Goal: Task Accomplishment & Management: Manage account settings

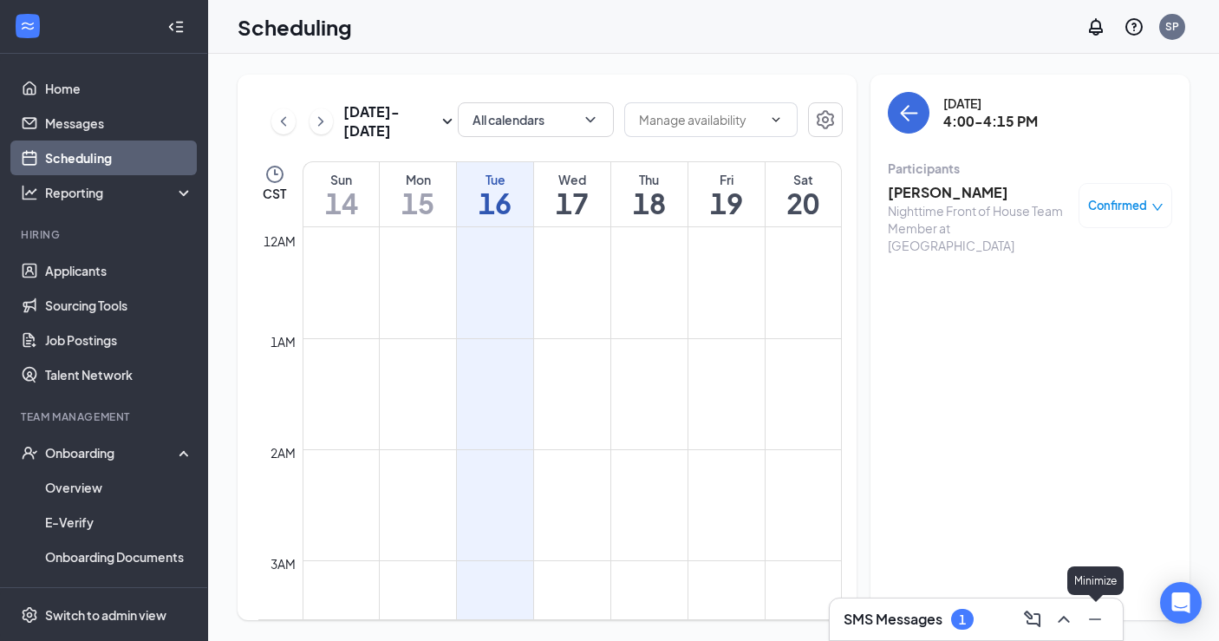
scroll to position [1587, 0]
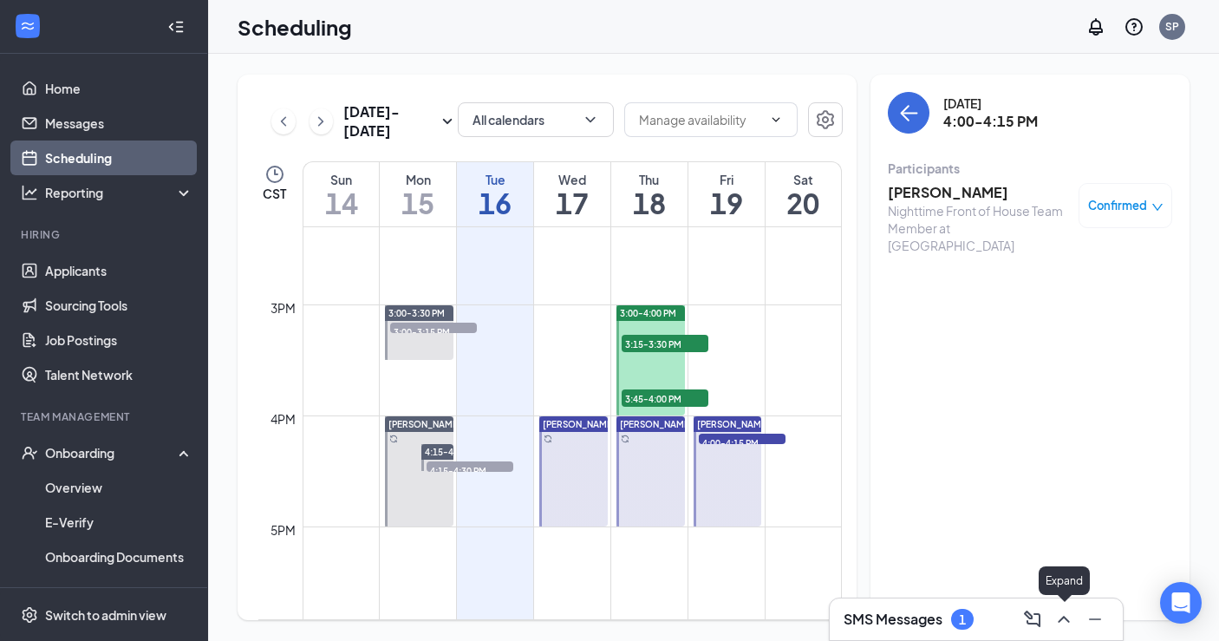
click at [1064, 623] on icon "ChevronUp" at bounding box center [1063, 619] width 21 height 21
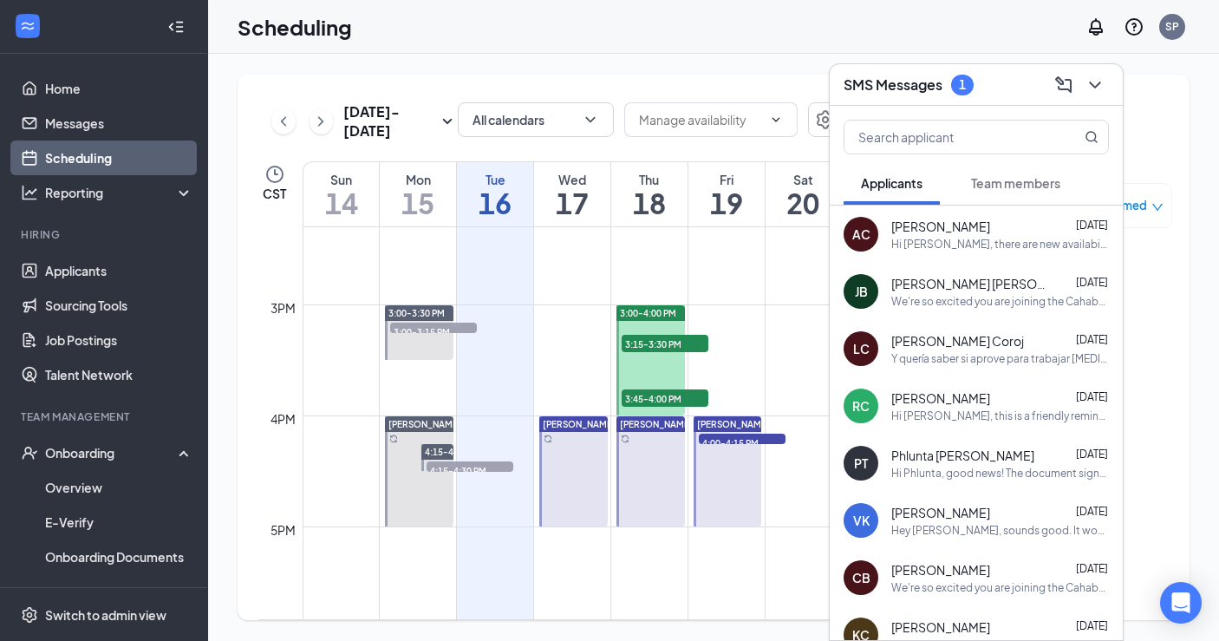
click at [1009, 188] on span "Team members" at bounding box center [1015, 183] width 89 height 16
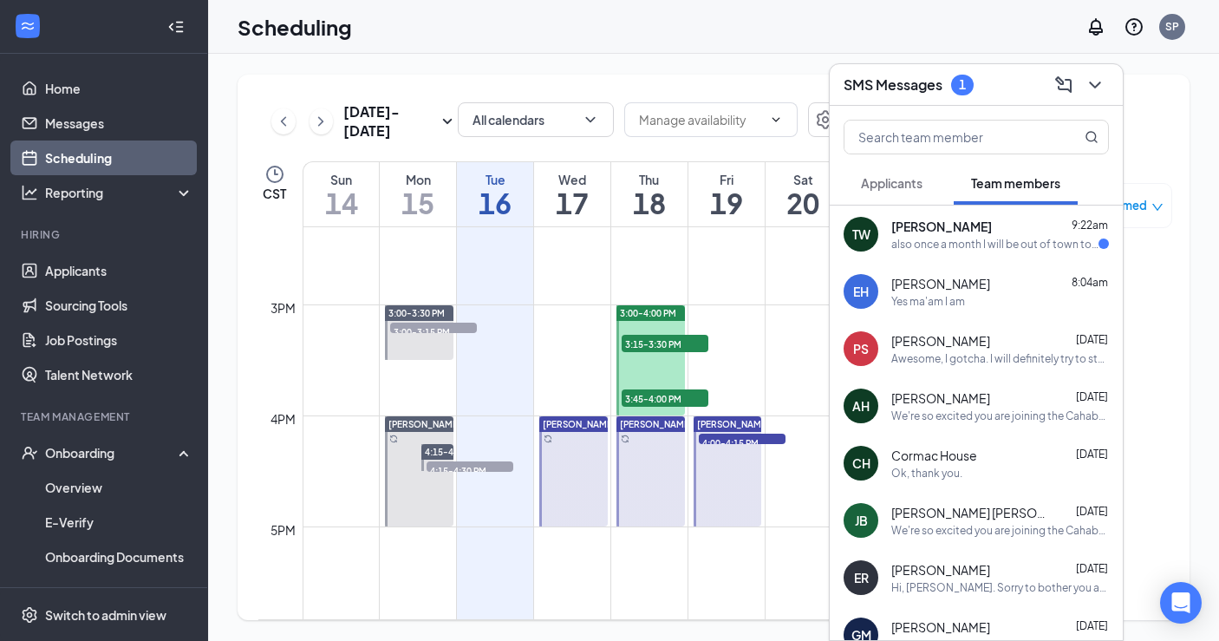
click at [924, 225] on span "[PERSON_NAME]" at bounding box center [941, 226] width 101 height 17
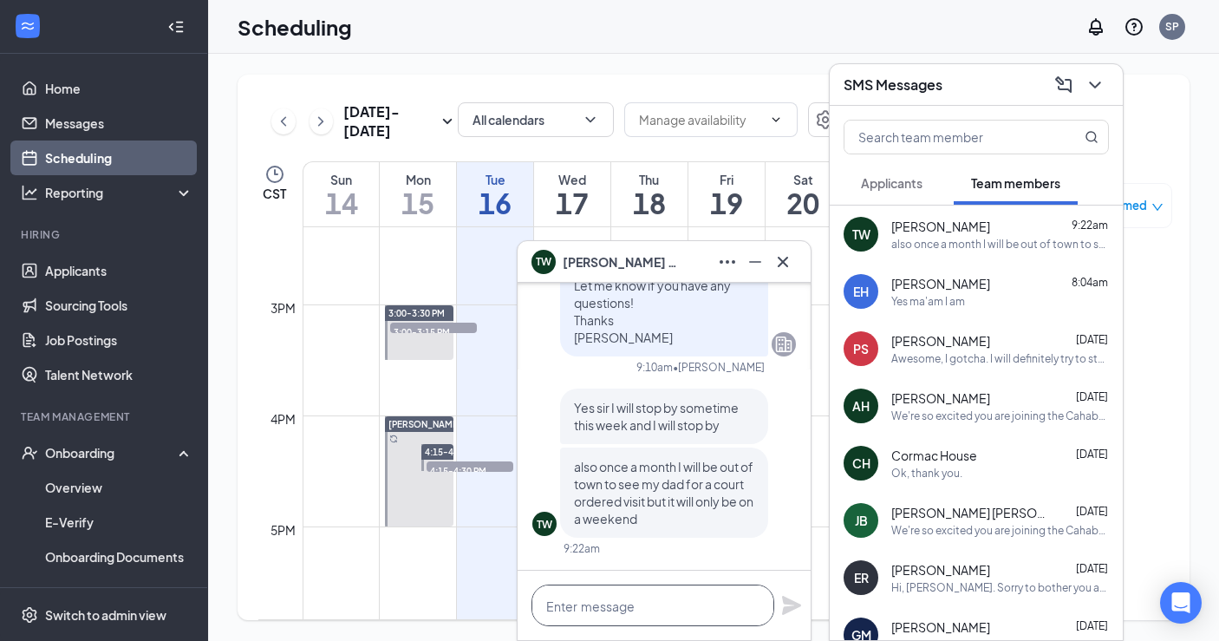
click at [674, 607] on textarea at bounding box center [652, 605] width 243 height 42
type textarea "Sounds good."
click at [789, 609] on icon "Plane" at bounding box center [791, 604] width 19 height 19
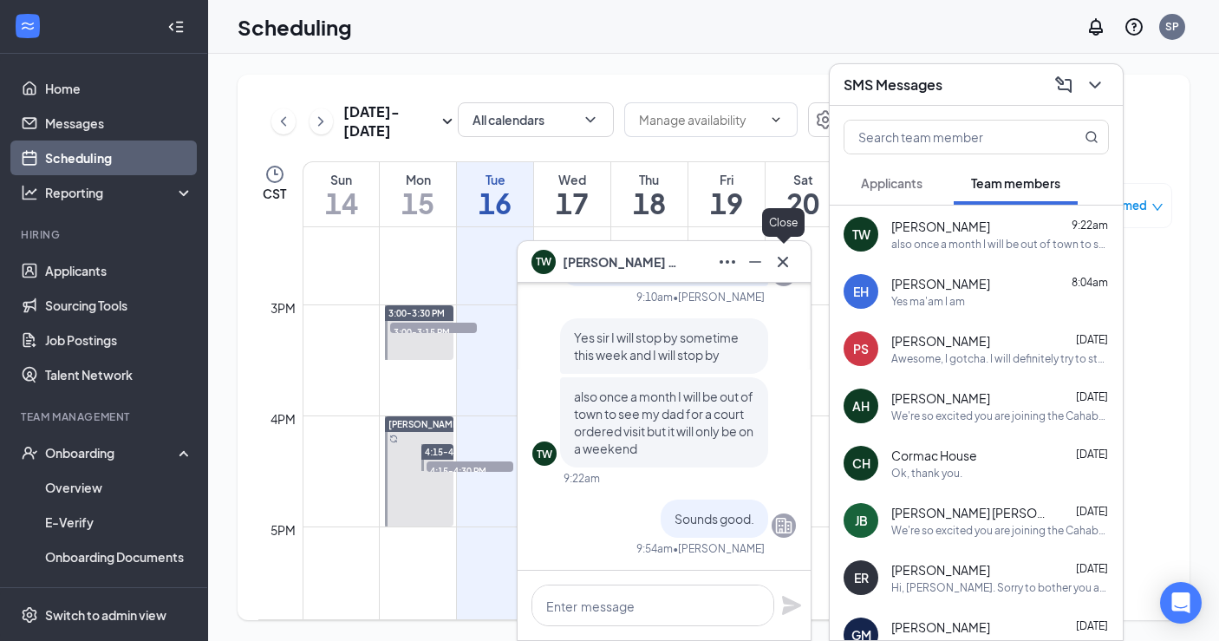
click at [784, 263] on icon "Cross" at bounding box center [783, 261] width 10 height 10
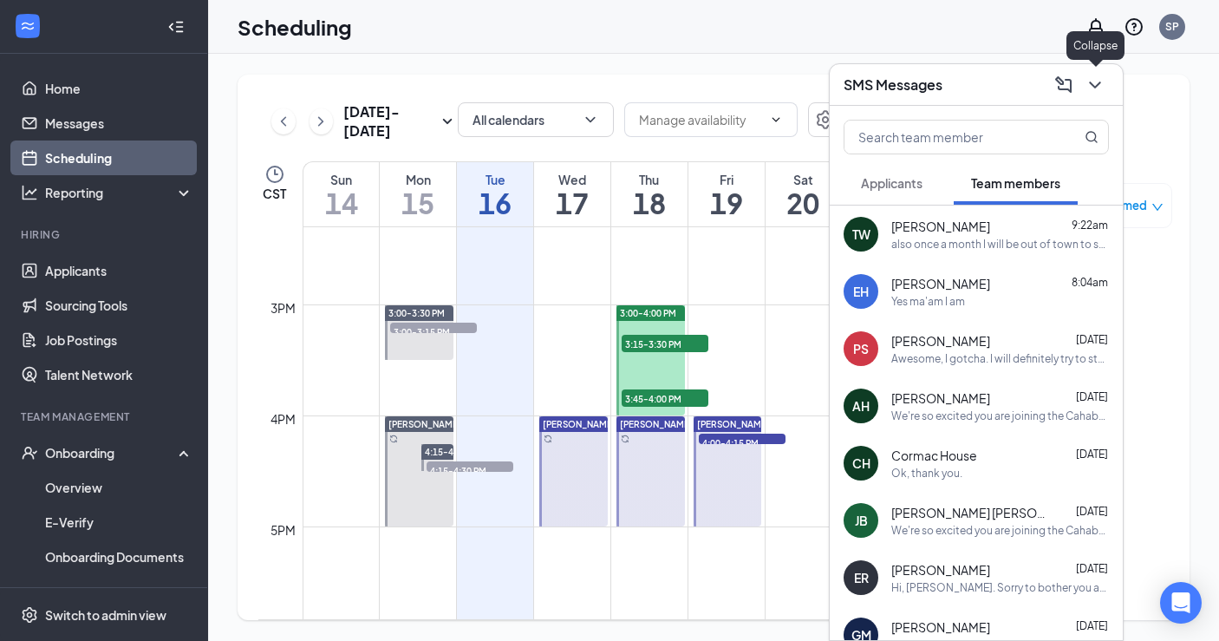
click at [1097, 85] on icon "ChevronDown" at bounding box center [1094, 84] width 11 height 7
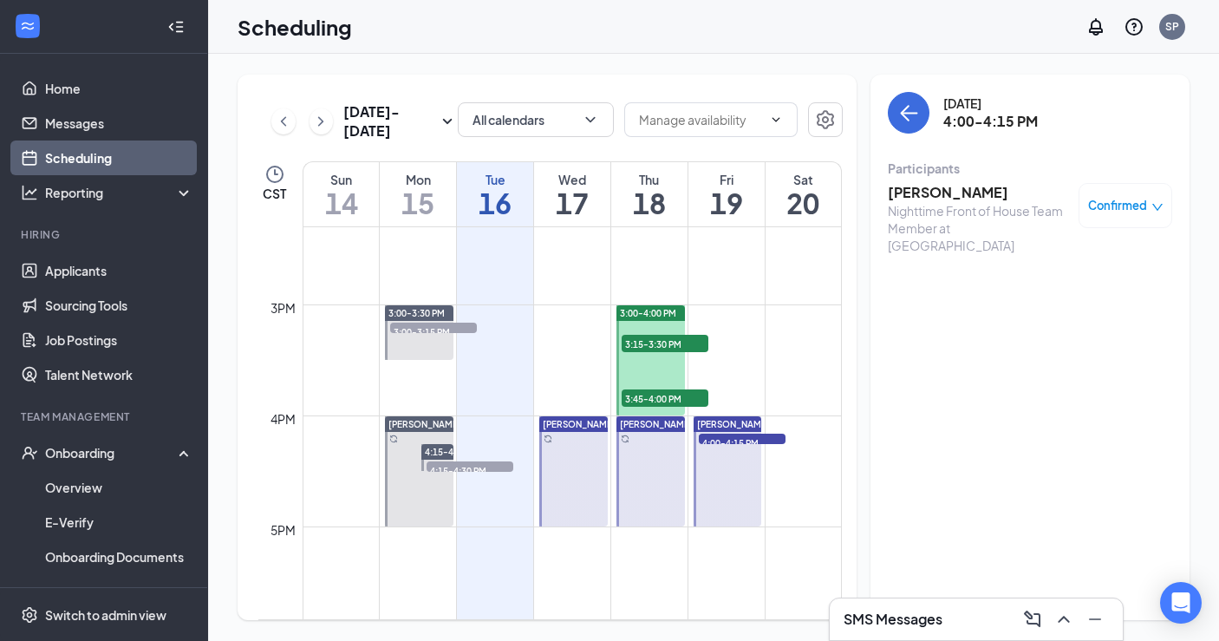
click at [655, 341] on span "3:15-3:30 PM" at bounding box center [665, 343] width 87 height 17
click at [656, 400] on span "3:45-4:00 PM" at bounding box center [665, 397] width 87 height 17
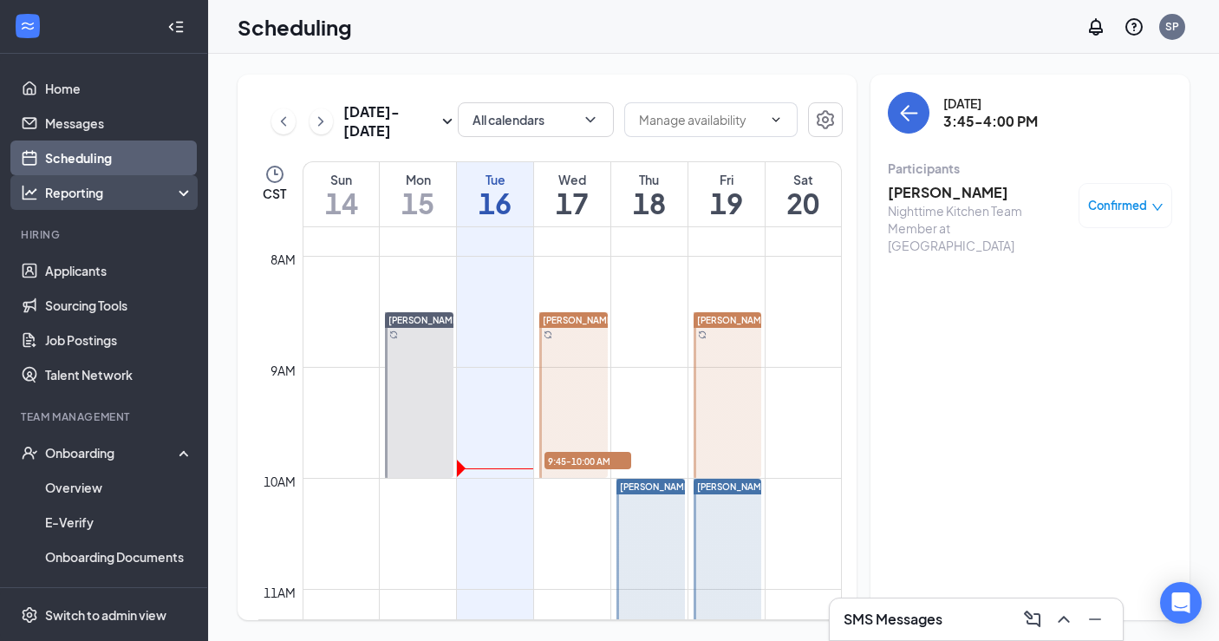
scroll to position [849, 0]
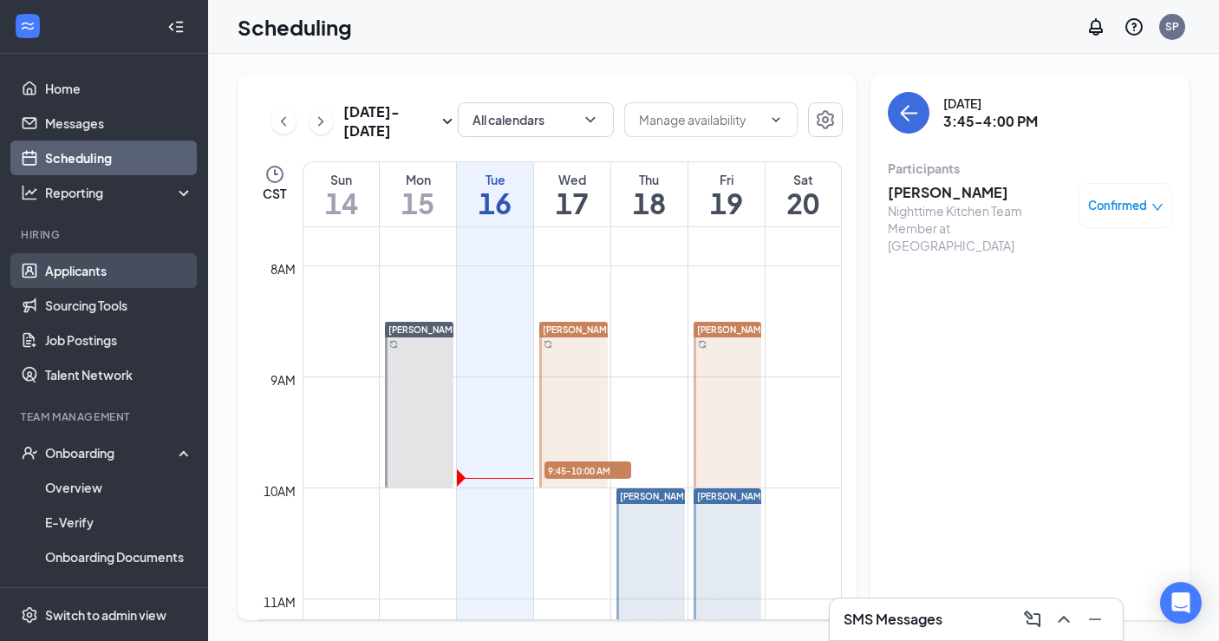
click at [97, 283] on link "Applicants" at bounding box center [119, 270] width 148 height 35
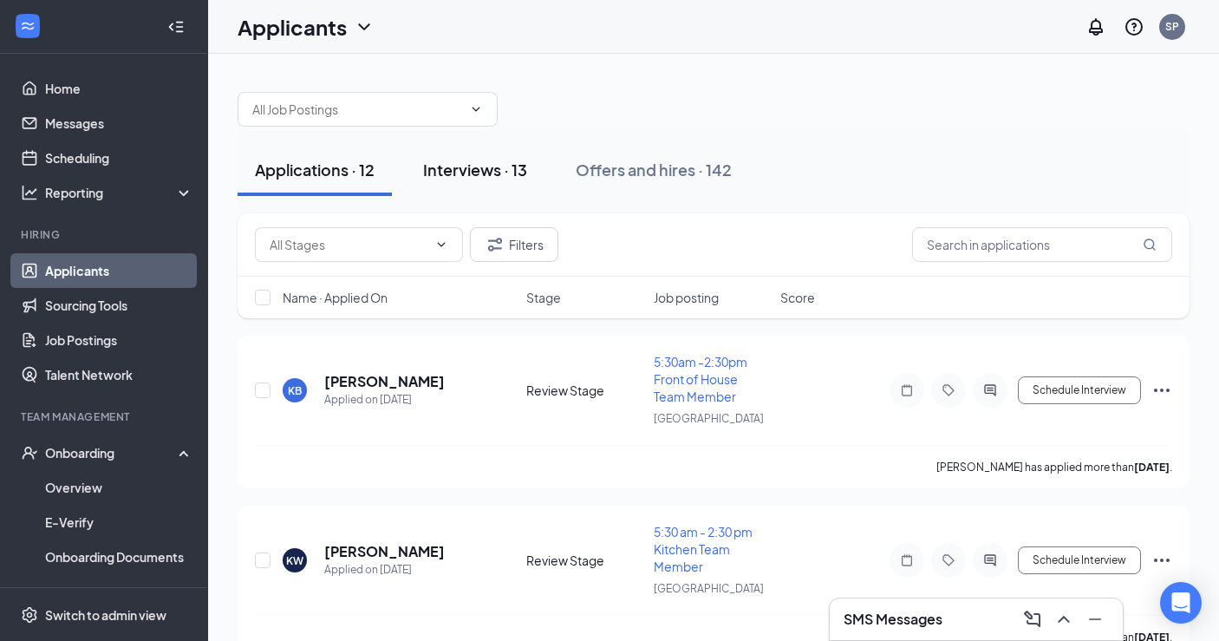
click at [465, 171] on div "Interviews · 13" at bounding box center [475, 170] width 104 height 22
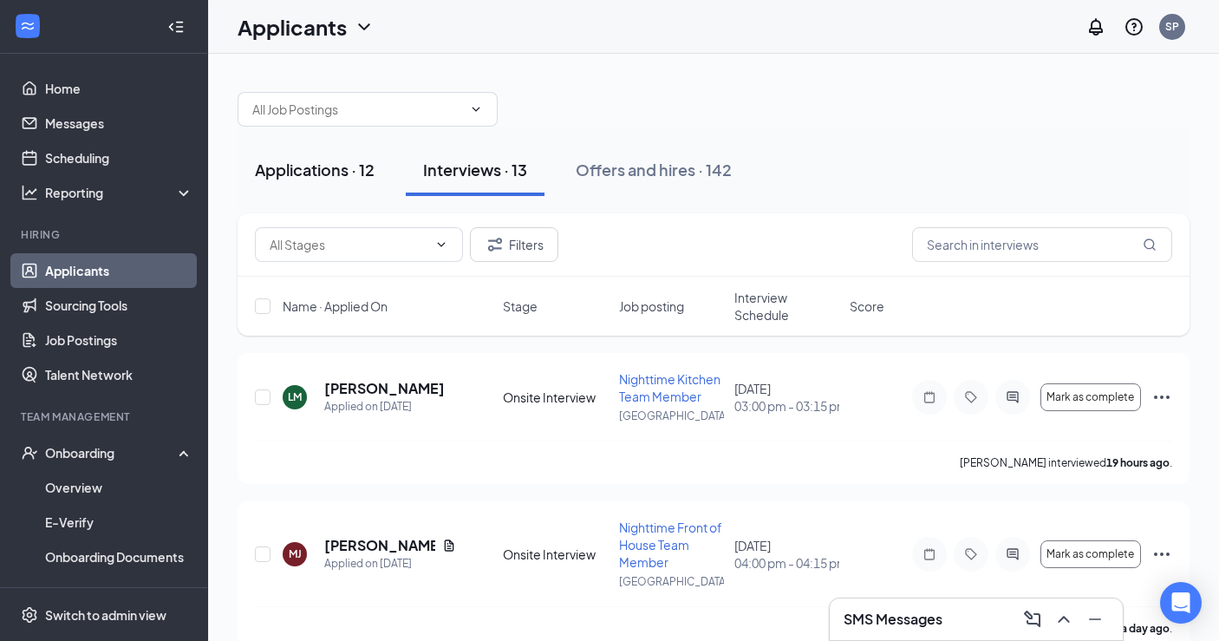
click at [308, 168] on div "Applications · 12" at bounding box center [315, 170] width 120 height 22
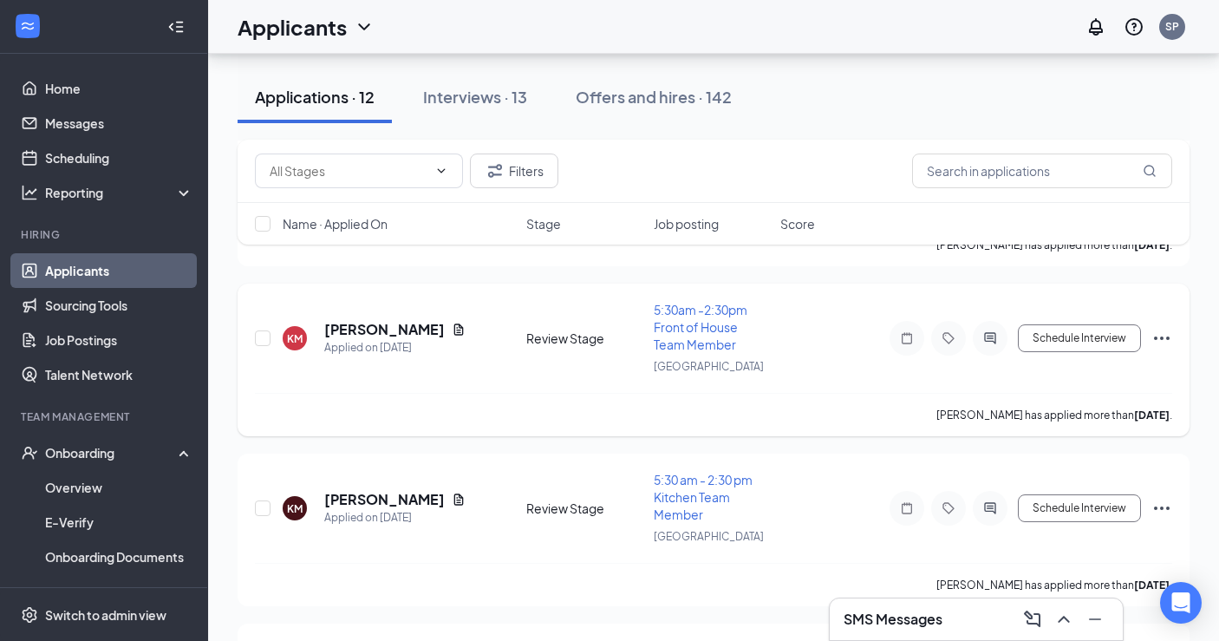
scroll to position [402, 0]
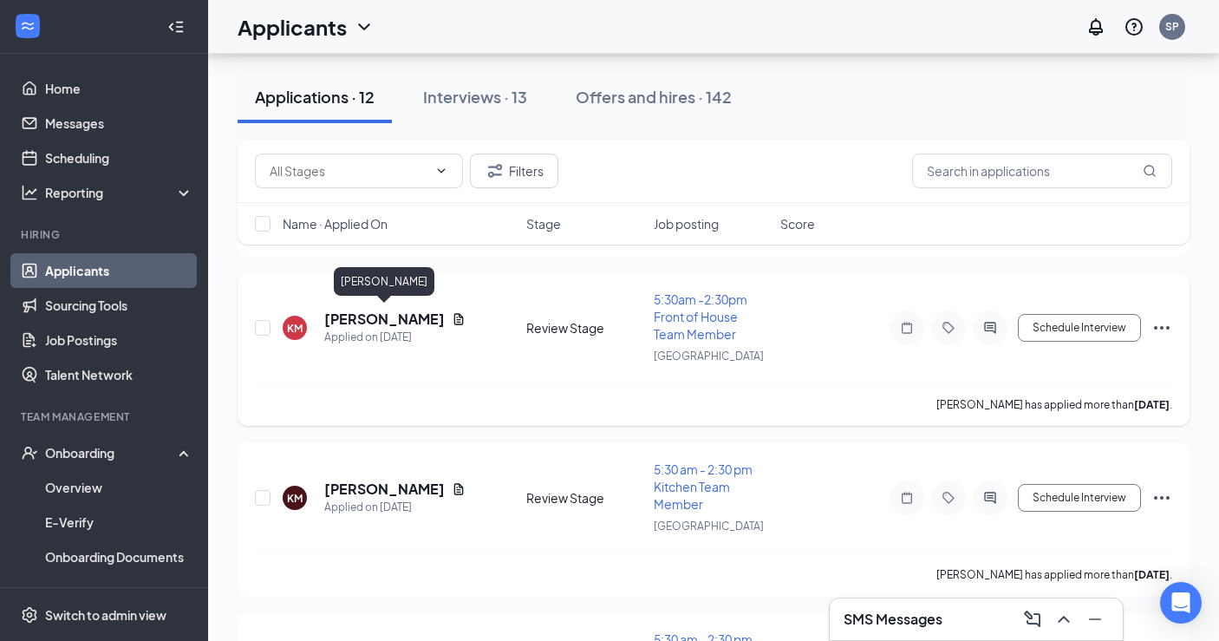
click at [374, 317] on h5 "[PERSON_NAME]" at bounding box center [384, 318] width 120 height 19
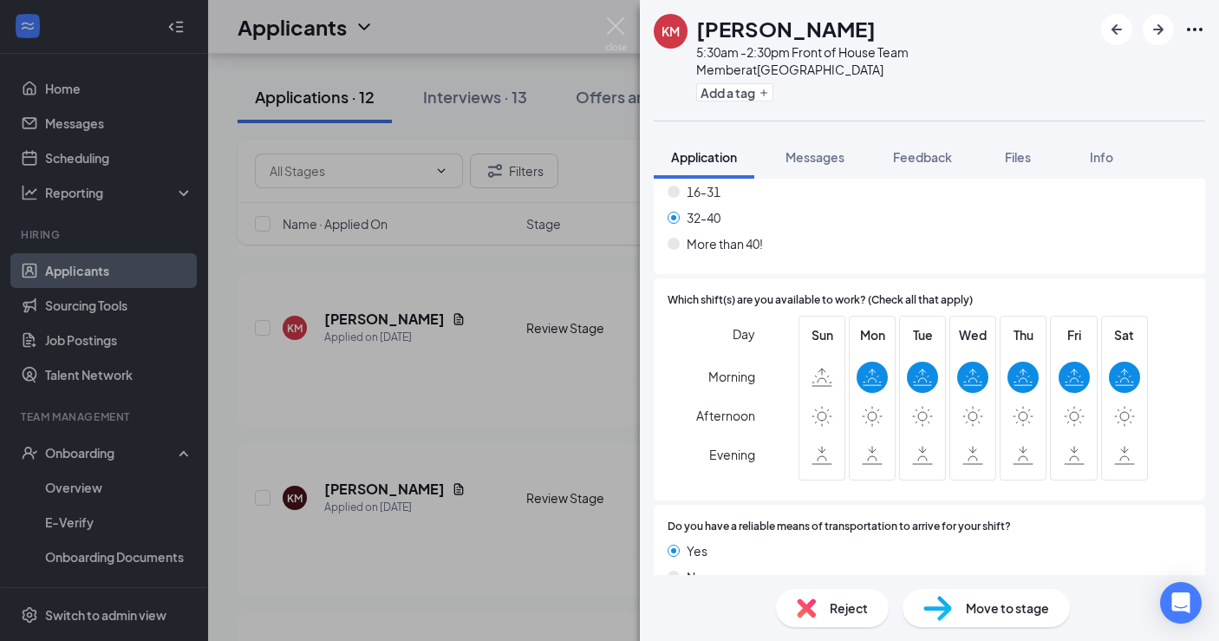
scroll to position [2200, 0]
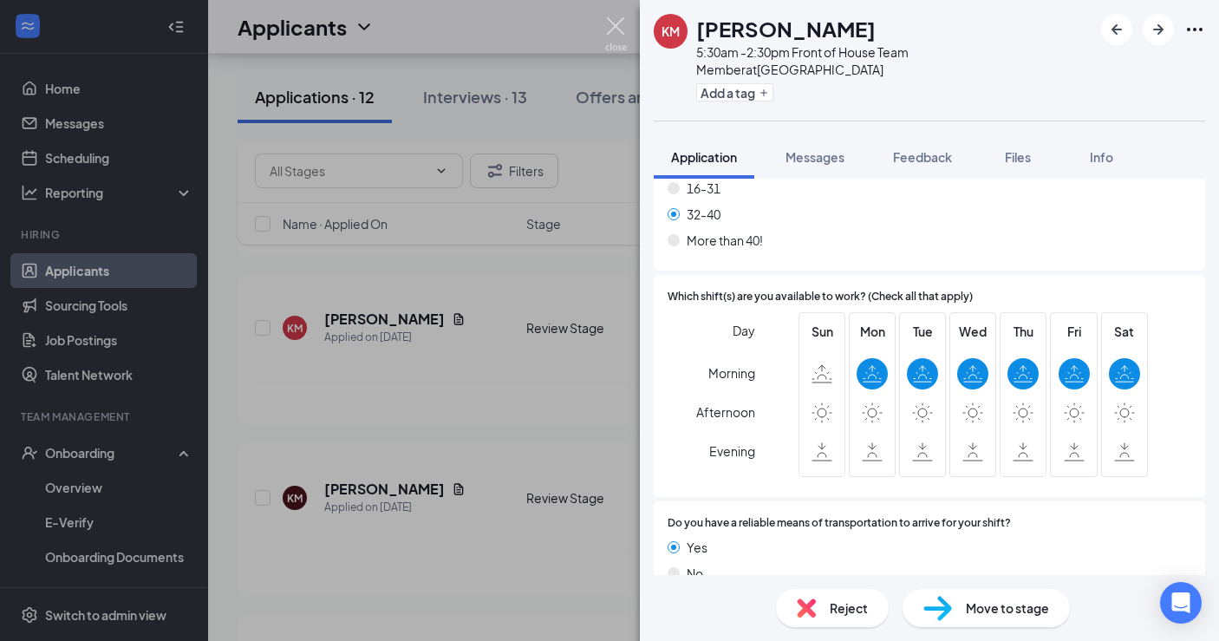
click at [617, 22] on img at bounding box center [616, 34] width 22 height 34
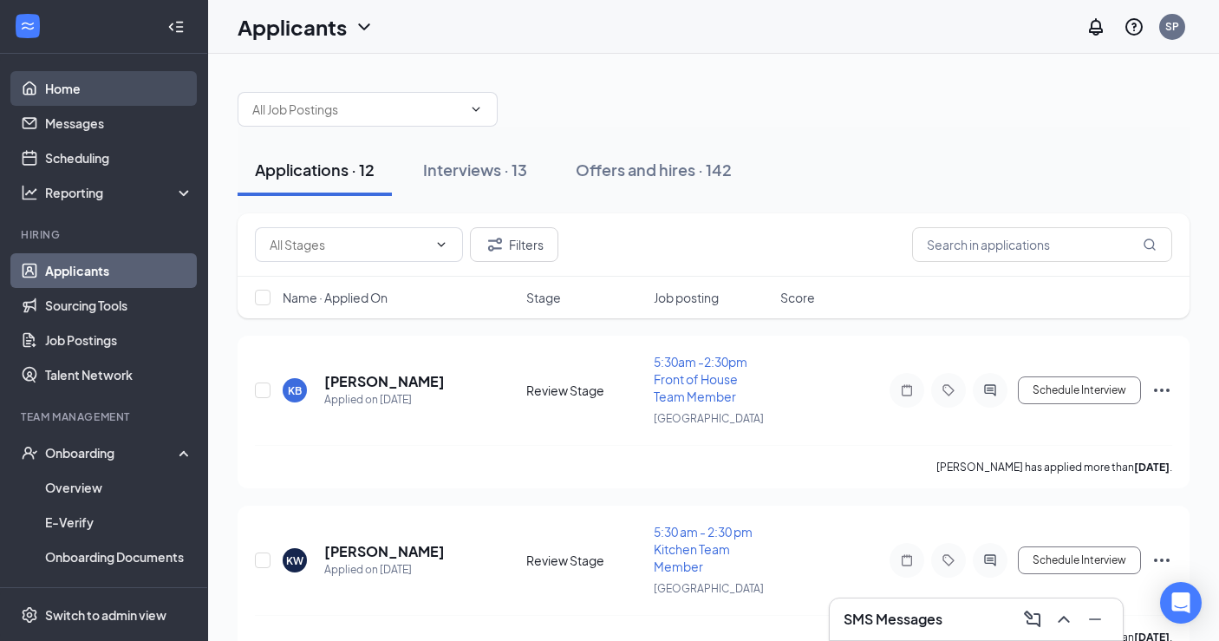
click at [75, 87] on link "Home" at bounding box center [119, 88] width 148 height 35
